Goal: Find specific page/section: Find specific page/section

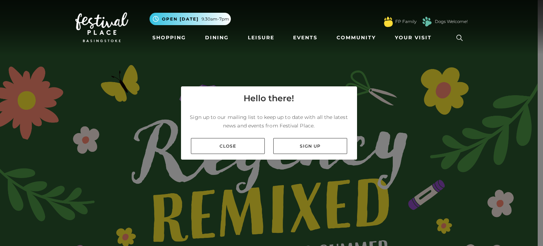
click at [235, 150] on link "Close" at bounding box center [228, 146] width 74 height 16
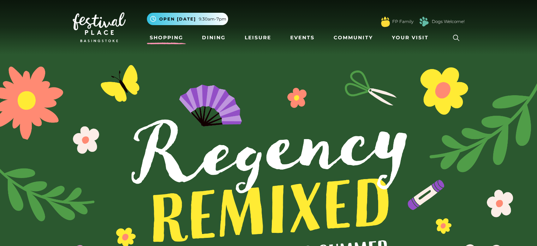
click at [175, 37] on link "Shopping" at bounding box center [166, 37] width 39 height 13
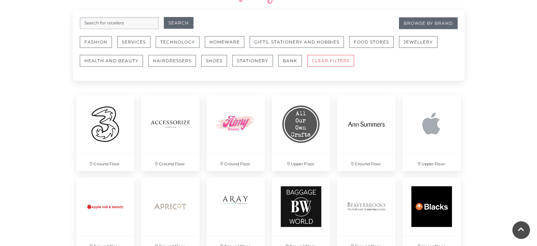
scroll to position [424, 0]
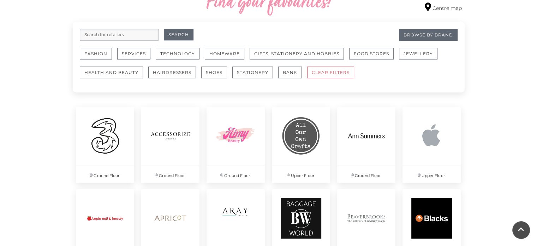
click at [134, 34] on input "search" at bounding box center [119, 35] width 79 height 12
type input "cochani"
click at [164, 29] on button "Search" at bounding box center [179, 35] width 30 height 12
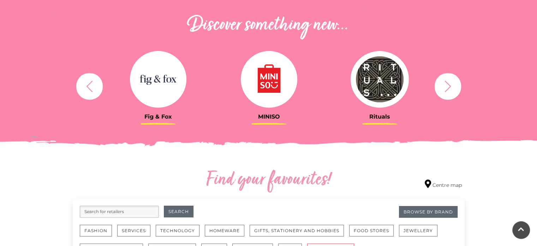
scroll to position [353, 0]
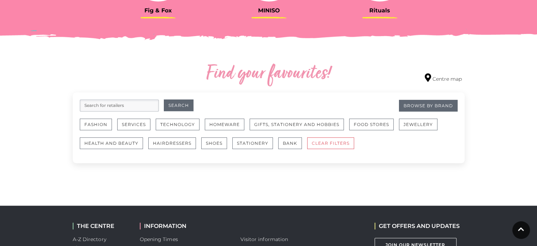
click at [120, 101] on input "search" at bounding box center [119, 105] width 79 height 12
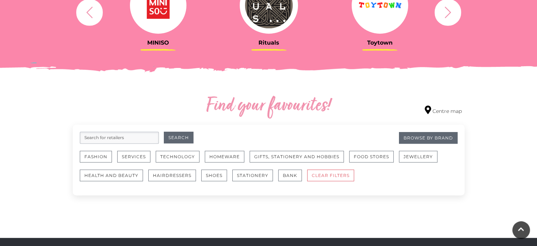
scroll to position [318, 0]
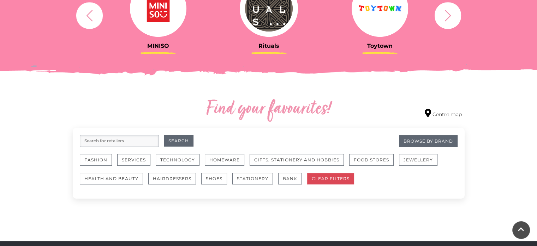
click at [326, 174] on button "CLEAR FILTERS" at bounding box center [330, 178] width 47 height 12
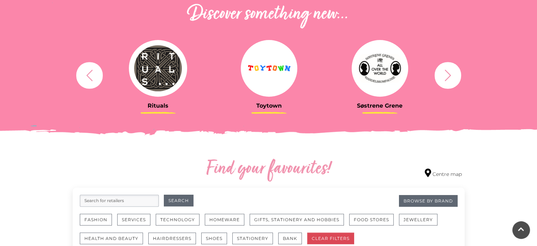
scroll to position [141, 0]
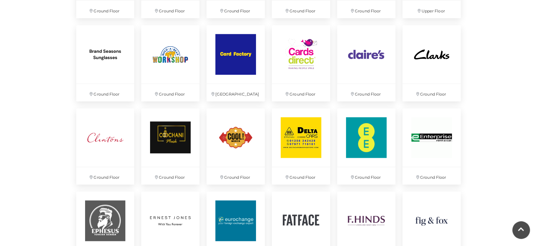
scroll to position [707, 0]
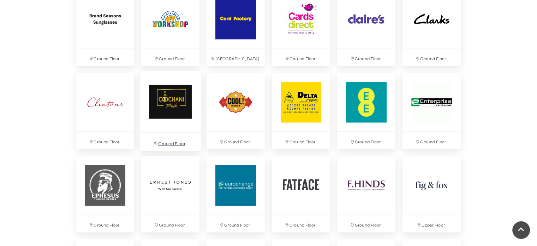
click at [175, 105] on img at bounding box center [170, 101] width 61 height 61
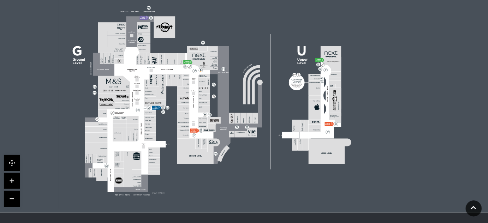
scroll to position [424, 0]
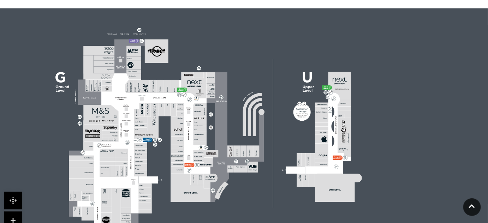
click at [117, 118] on polygon at bounding box center [100, 114] width 35 height 19
click at [14, 199] on link at bounding box center [13, 201] width 18 height 18
click at [14, 197] on link at bounding box center [13, 201] width 18 height 18
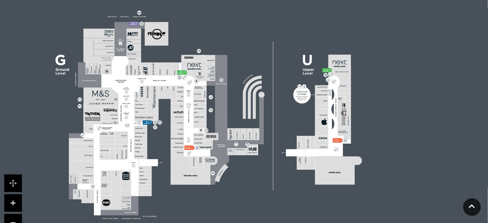
scroll to position [456, 0]
